Goal: Information Seeking & Learning: Learn about a topic

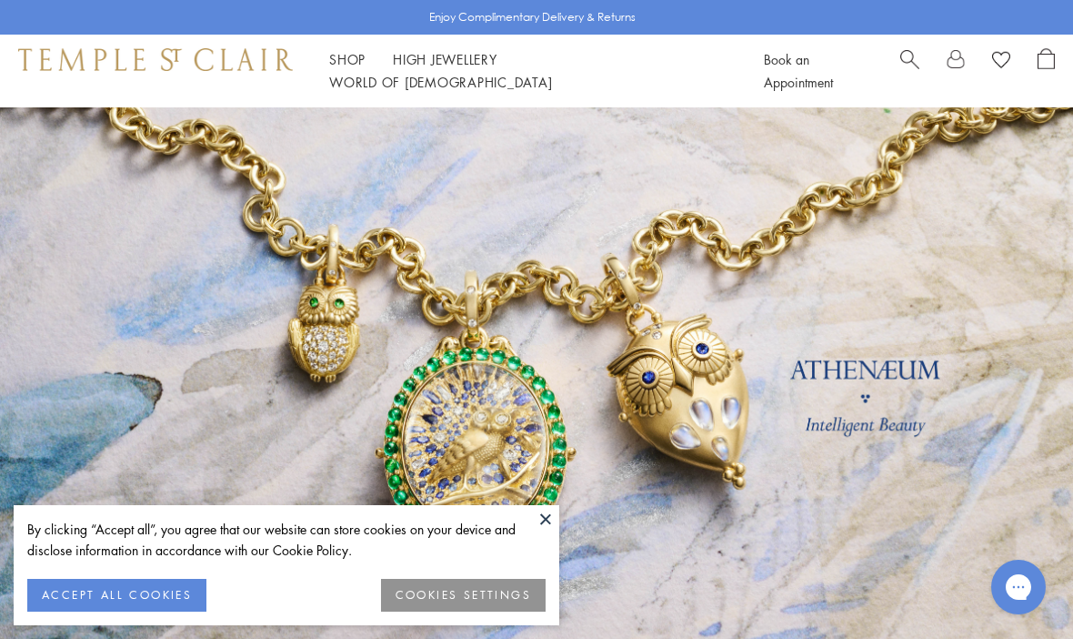
click at [111, 601] on button "ACCEPT ALL COOKIES" at bounding box center [116, 594] width 179 height 33
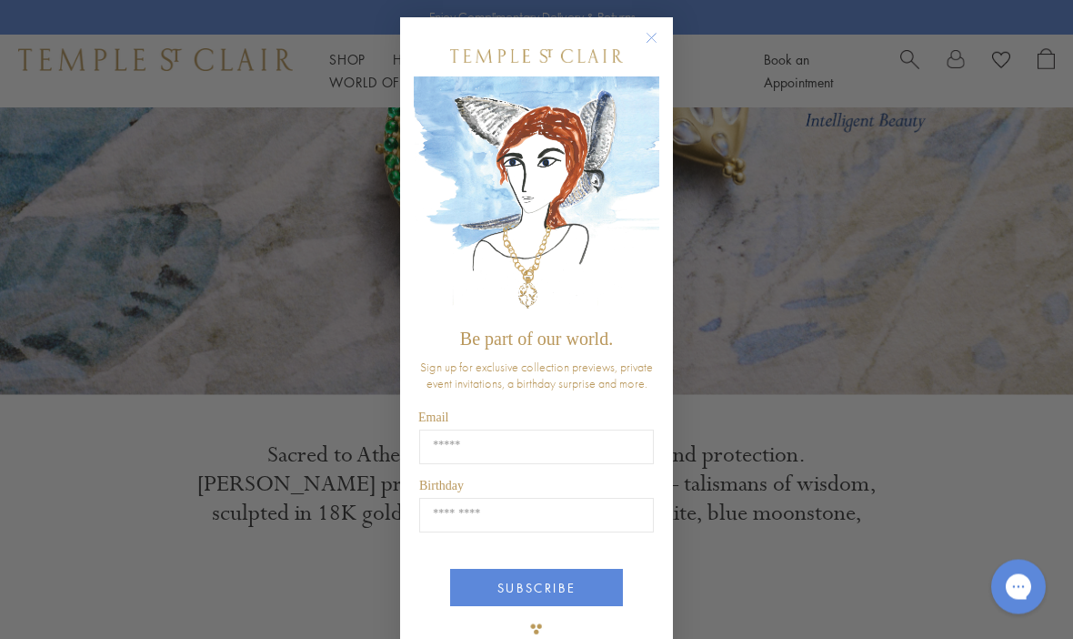
scroll to position [305, 0]
click at [651, 42] on circle "Close dialog" at bounding box center [652, 39] width 22 height 22
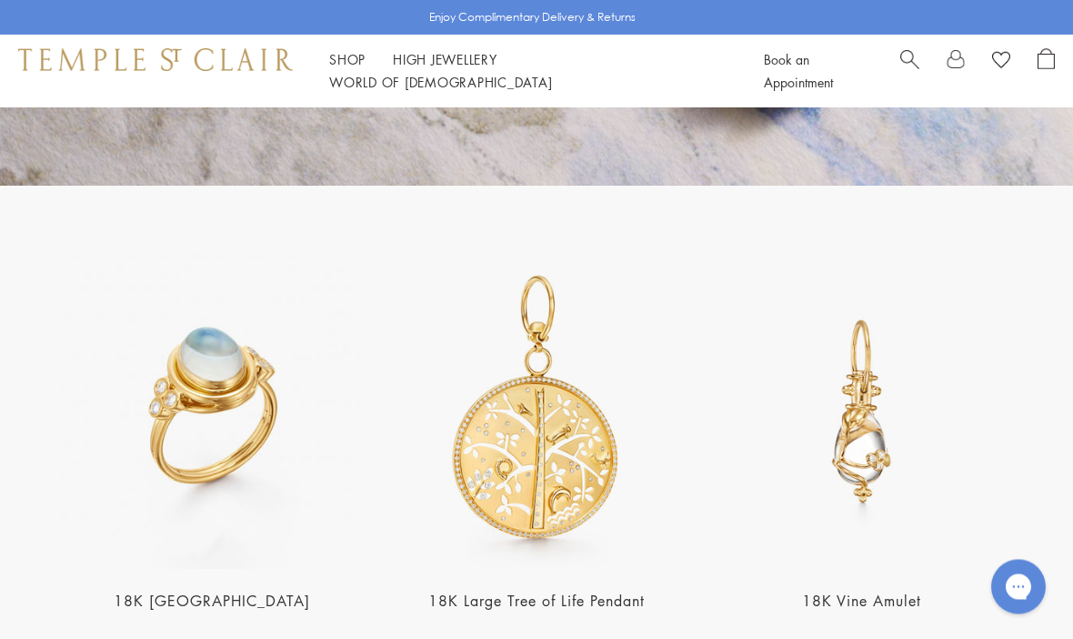
scroll to position [3048, 0]
click at [154, 436] on img at bounding box center [212, 411] width 314 height 314
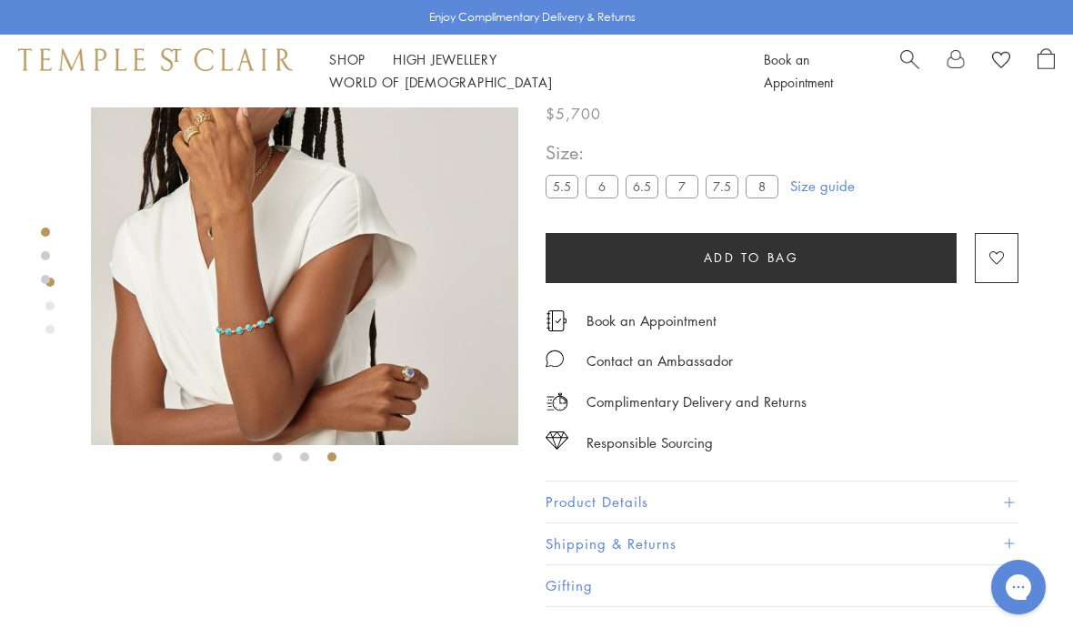
scroll to position [89, 0]
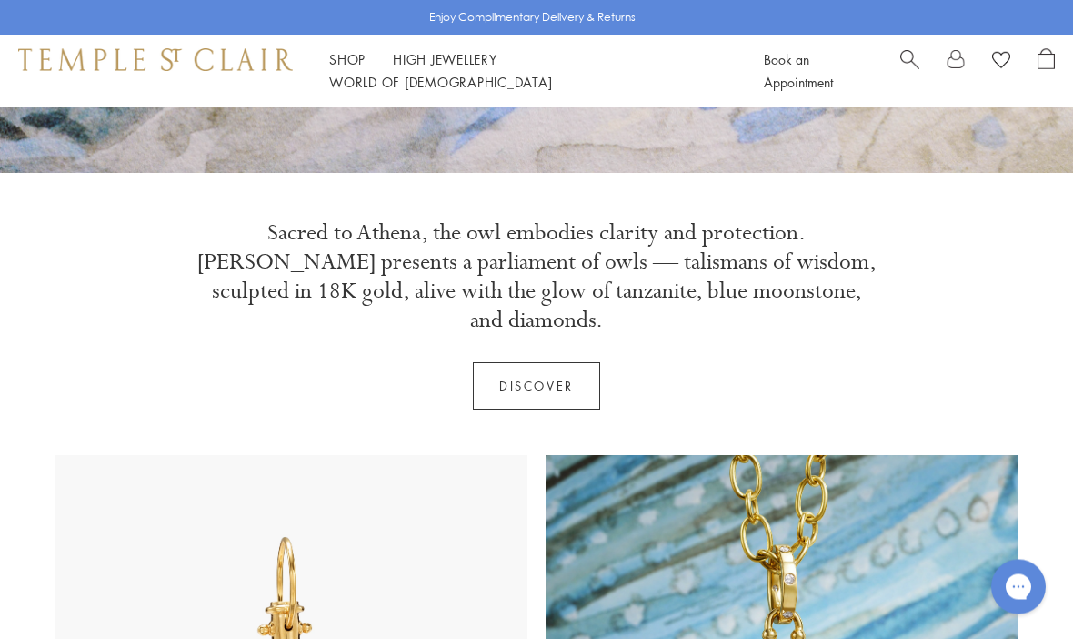
scroll to position [530, 0]
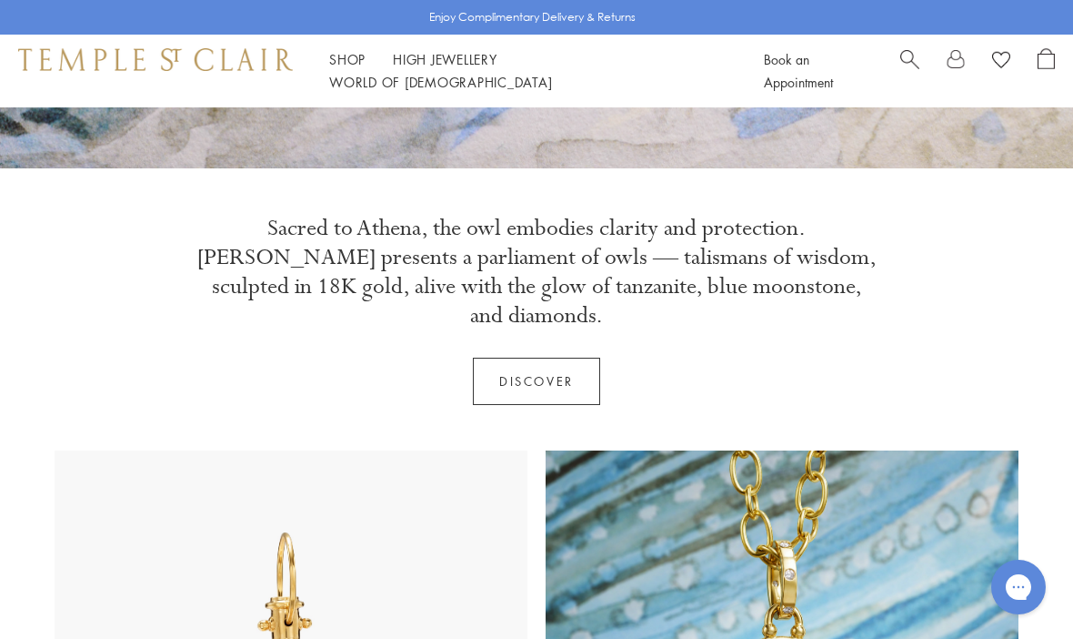
click at [537, 357] on link "Discover" at bounding box center [536, 380] width 127 height 47
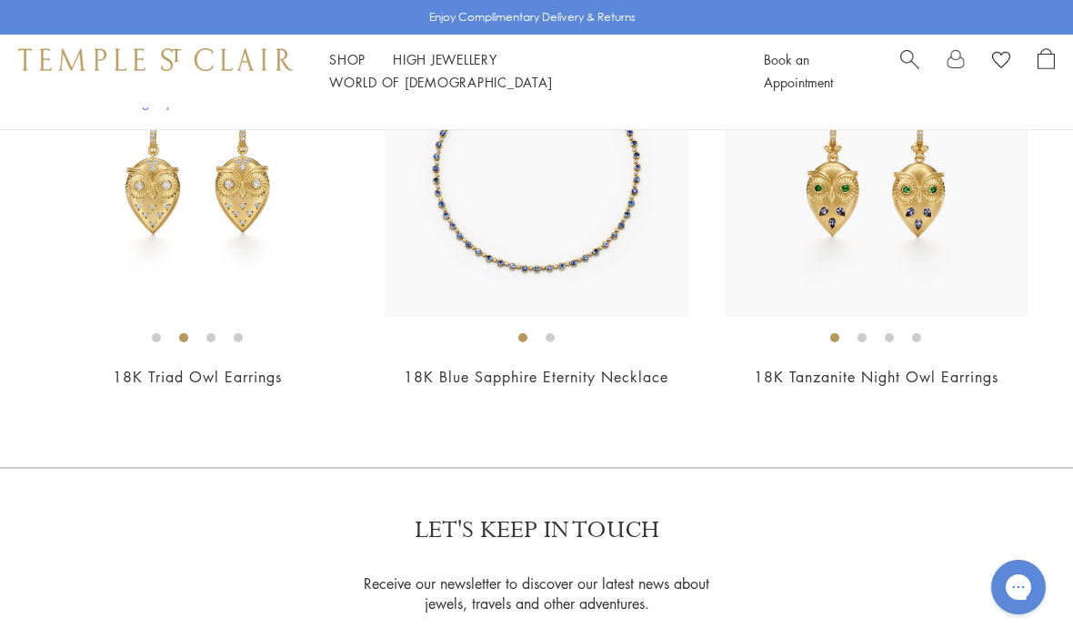
scroll to position [2814, 0]
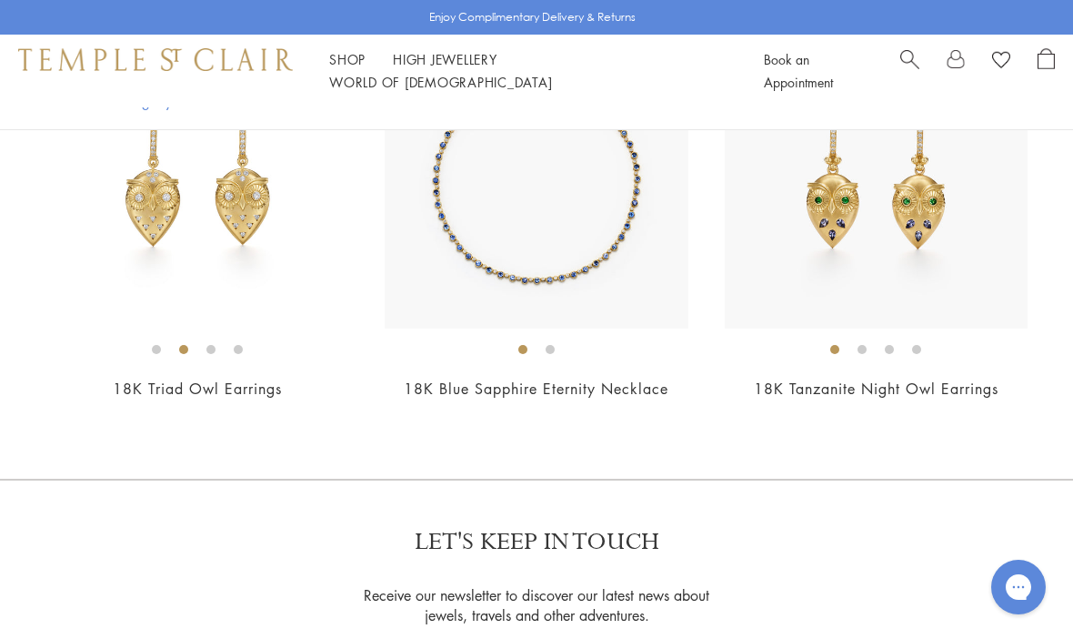
click at [501, 256] on img at bounding box center [536, 176] width 303 height 303
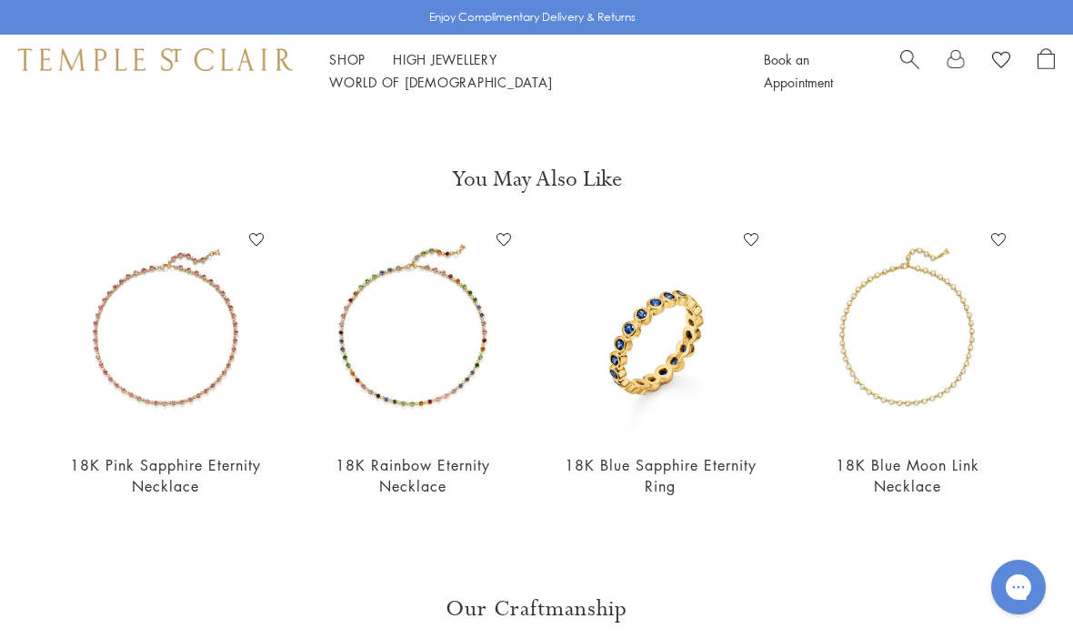
scroll to position [515, 0]
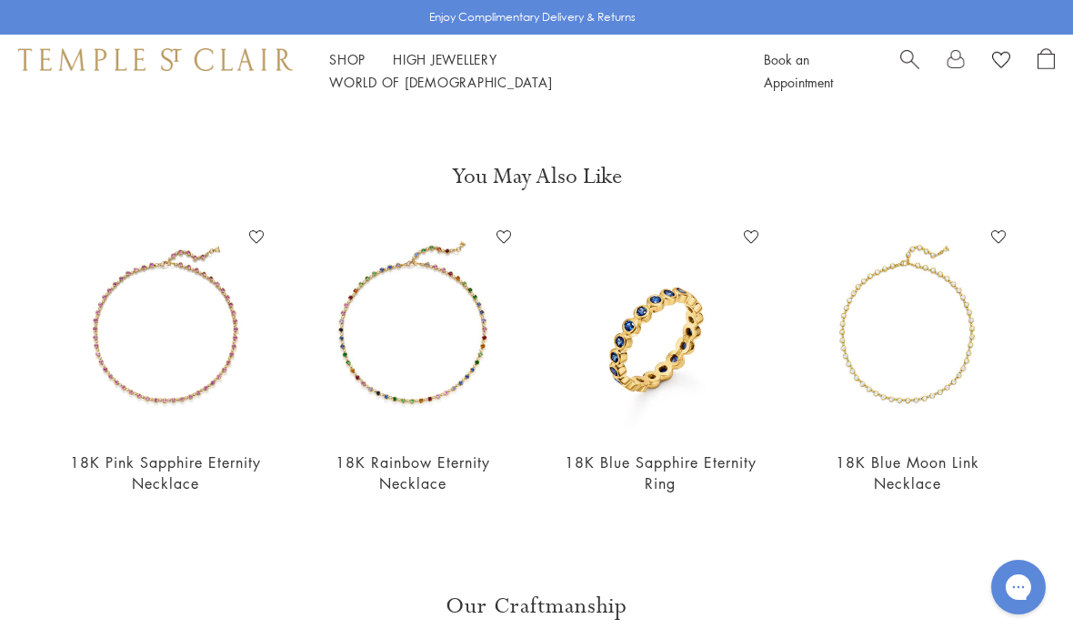
click at [655, 456] on link "18K Blue Sapphire Eternity Ring" at bounding box center [661, 472] width 192 height 41
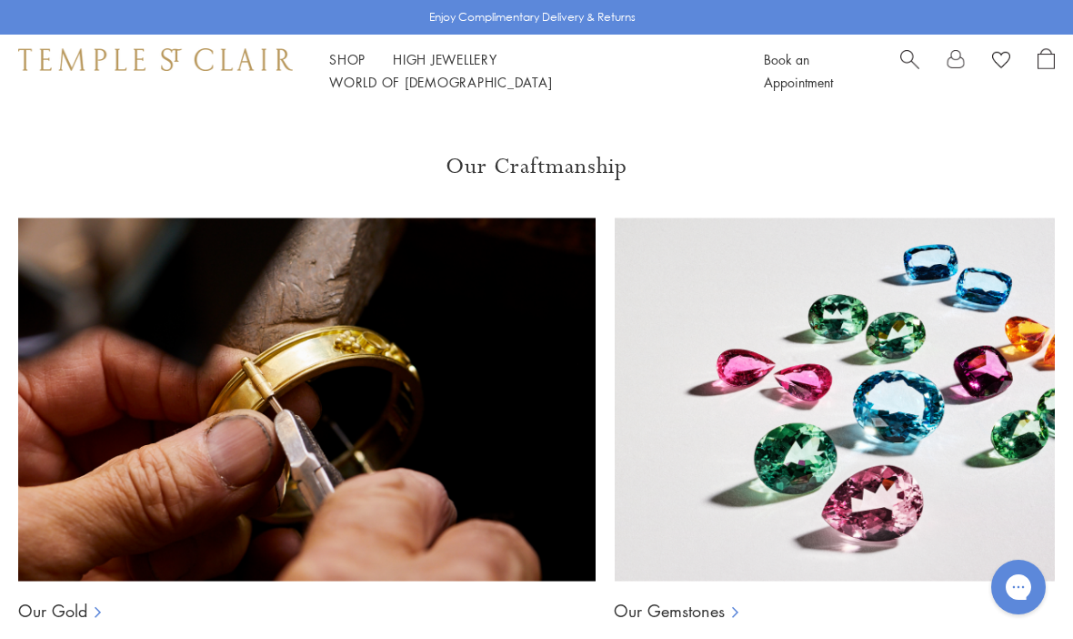
scroll to position [1016, 0]
